Goal: Find specific page/section

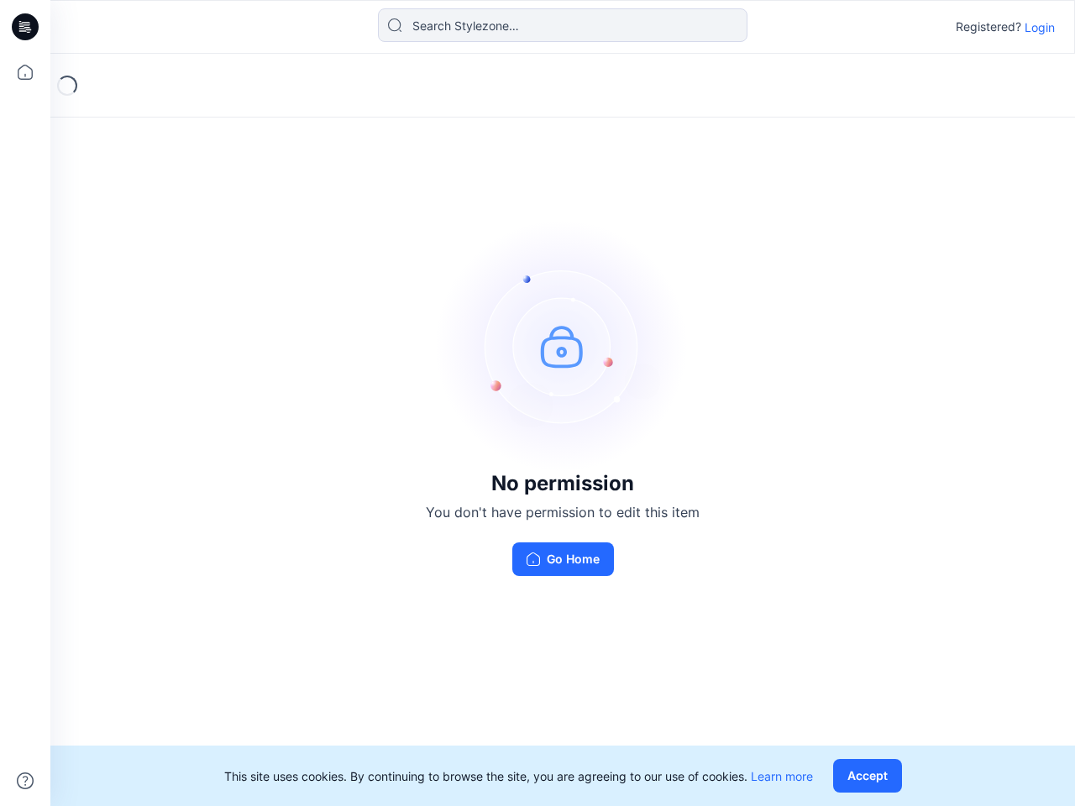
click at [537, 403] on img at bounding box center [563, 346] width 252 height 252
click at [26, 27] on icon at bounding box center [27, 27] width 7 height 1
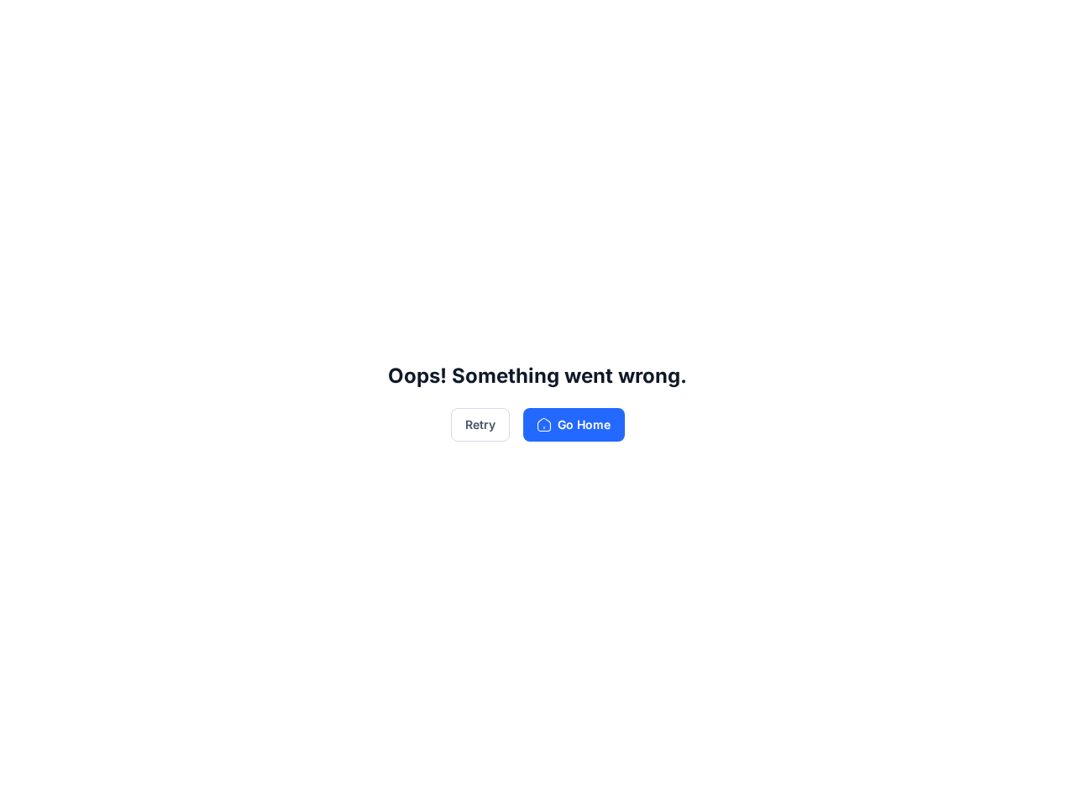
click at [25, 72] on div "Oops! Something went wrong. Retry Go Home" at bounding box center [537, 403] width 1075 height 806
click at [25, 781] on div "Oops! Something went wrong. Retry Go Home" at bounding box center [537, 403] width 1075 height 806
click at [563, 25] on div "Oops! Something went wrong. Retry Go Home" at bounding box center [537, 403] width 1075 height 806
click at [1039, 27] on div "Oops! Something went wrong. Retry Go Home" at bounding box center [537, 403] width 1075 height 806
click at [871, 776] on div "Oops! Something went wrong. Retry Go Home" at bounding box center [537, 403] width 1075 height 806
